Goal: Check status: Check status

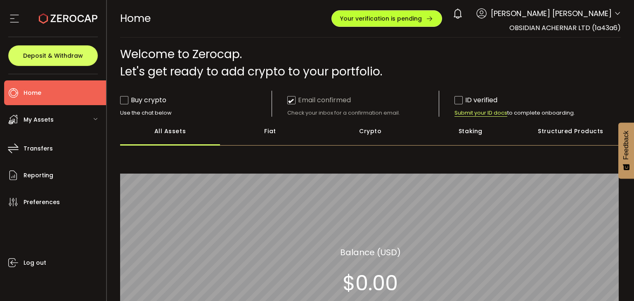
click at [409, 20] on span "Your verification is pending" at bounding box center [381, 19] width 82 height 6
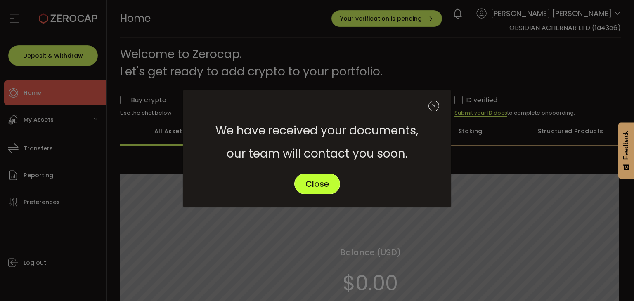
click at [324, 190] on button "Close" at bounding box center [317, 184] width 46 height 21
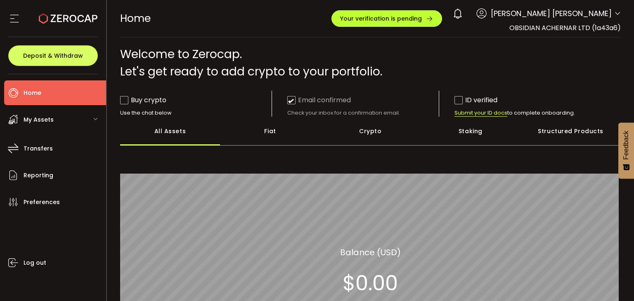
click at [382, 20] on span "Your verification is pending" at bounding box center [381, 19] width 82 height 6
